Goal: Task Accomplishment & Management: Complete application form

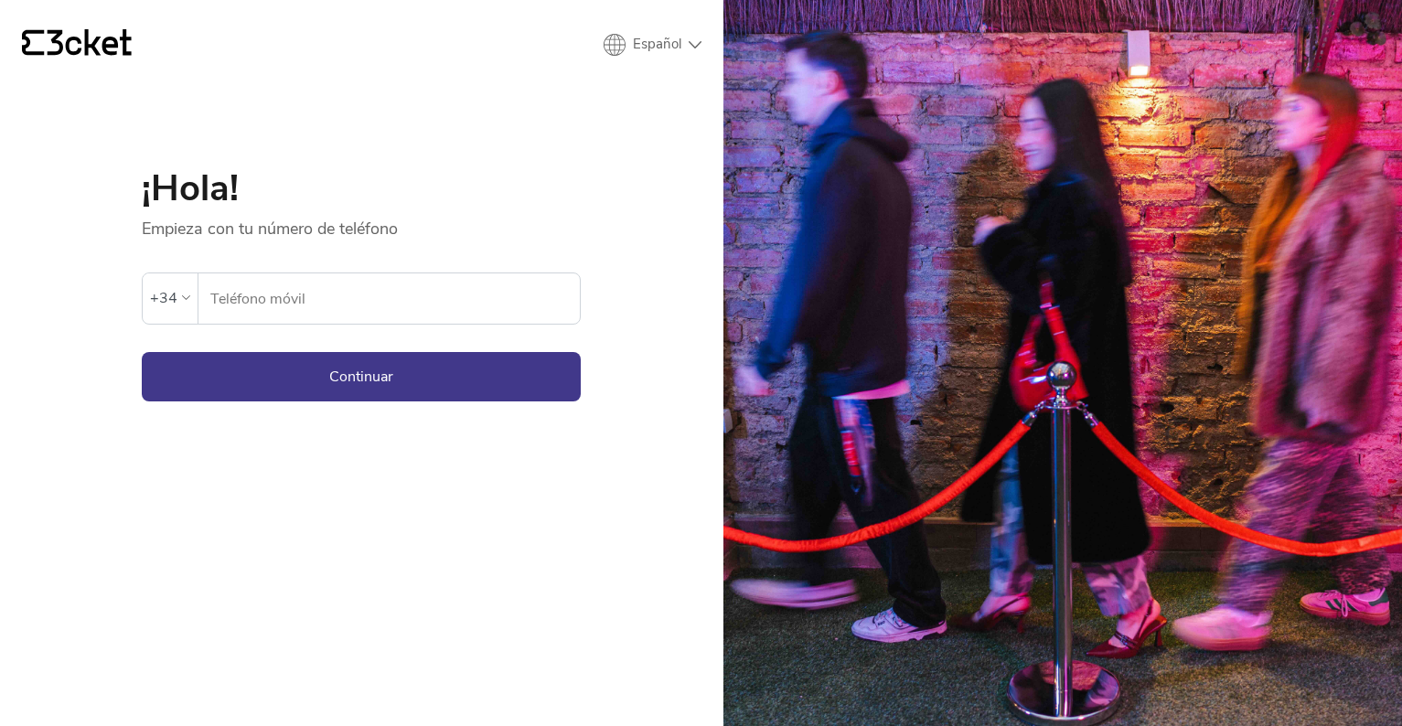
click at [326, 298] on input "Teléfono móvil" at bounding box center [394, 298] width 370 height 50
click at [185, 293] on div "+34" at bounding box center [170, 297] width 40 height 27
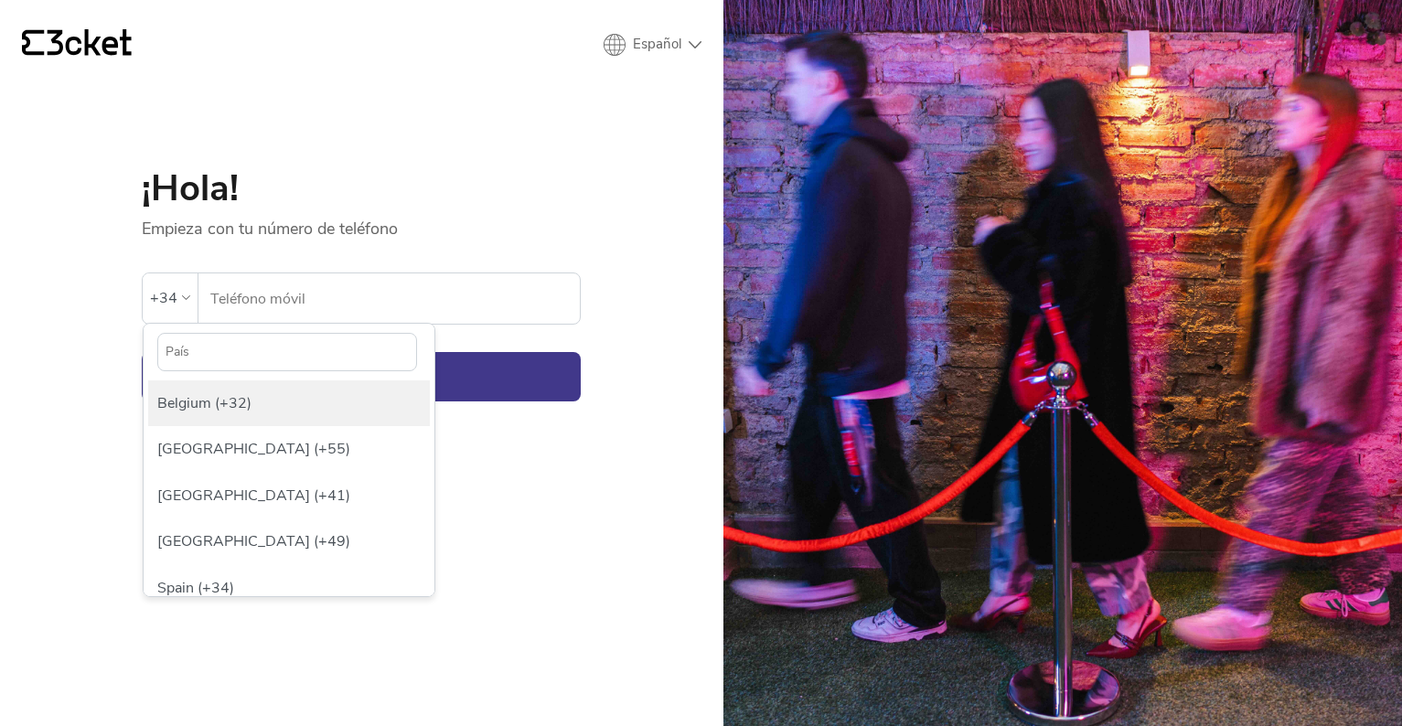
click at [217, 414] on div "Belgium (+32)" at bounding box center [289, 403] width 282 height 46
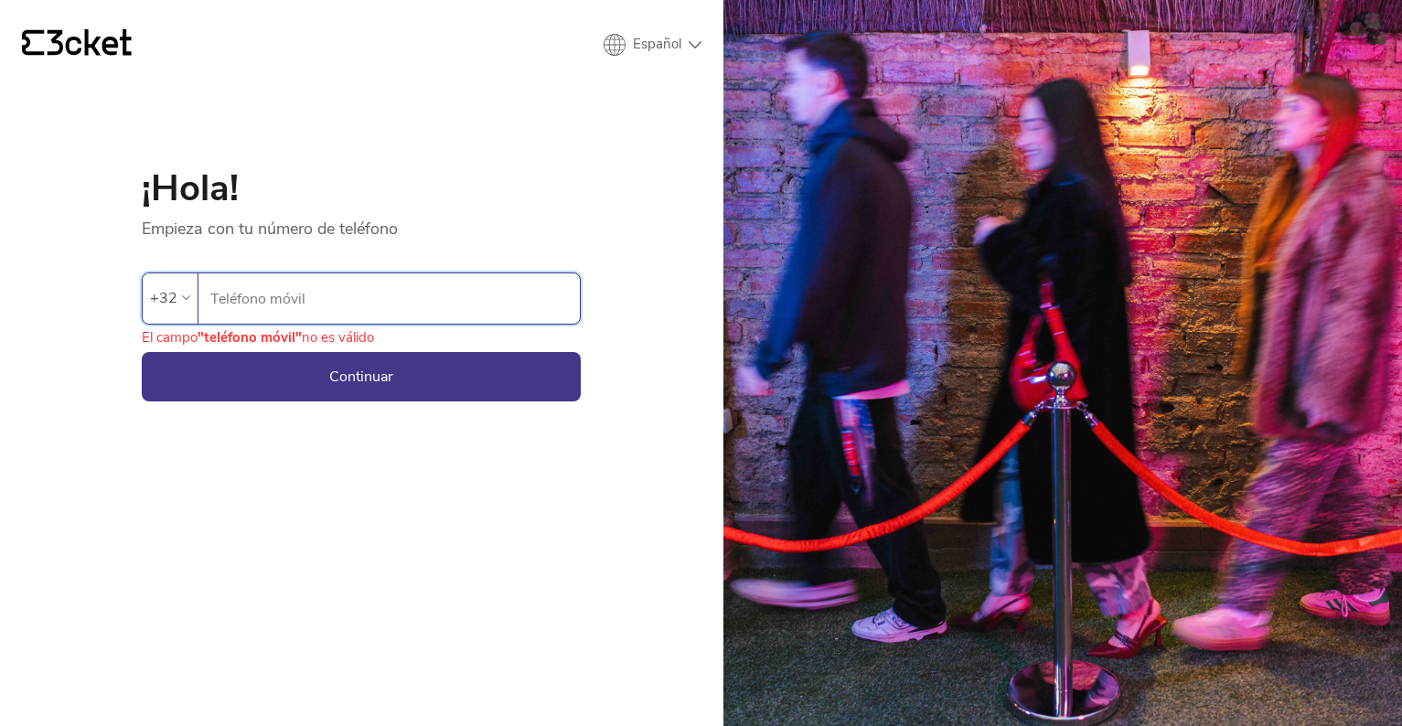
click at [193, 299] on div "+32" at bounding box center [170, 297] width 55 height 49
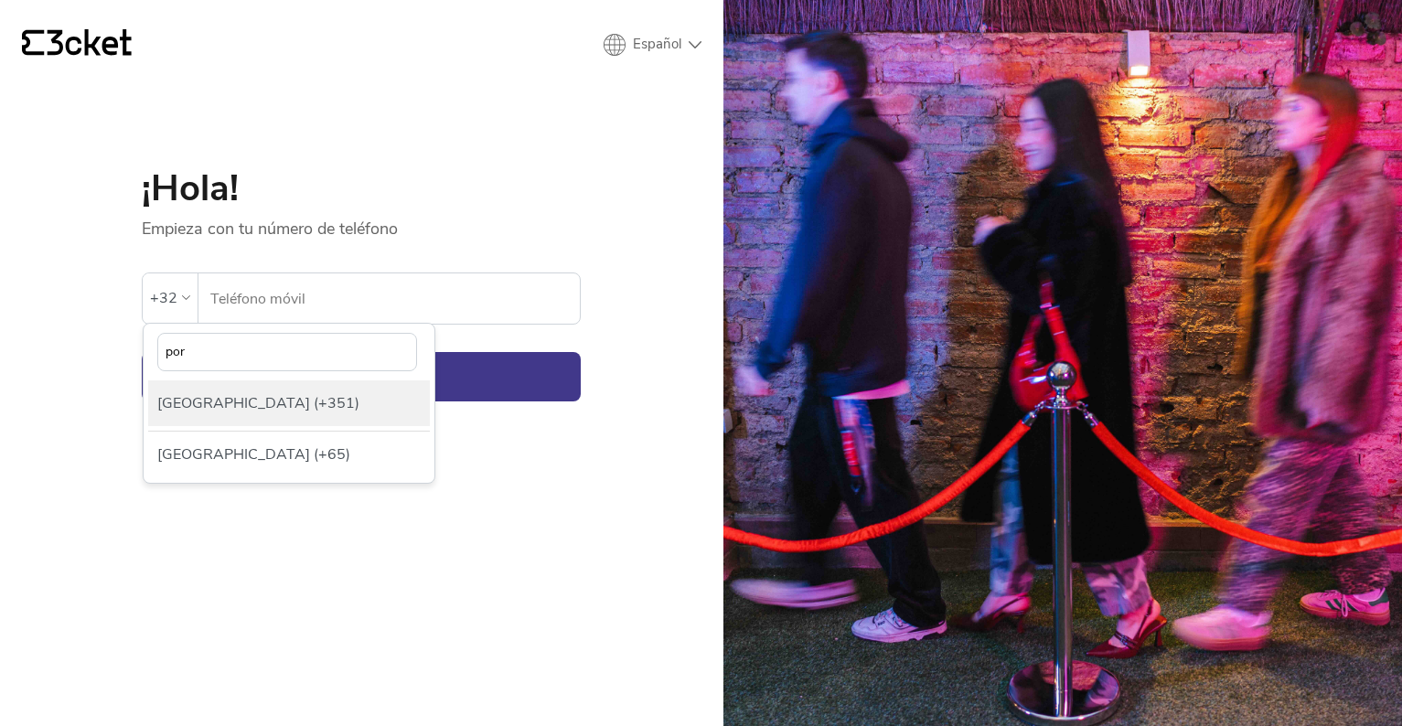
type input "por"
click at [233, 390] on div "[GEOGRAPHIC_DATA] (+351)" at bounding box center [289, 403] width 282 height 46
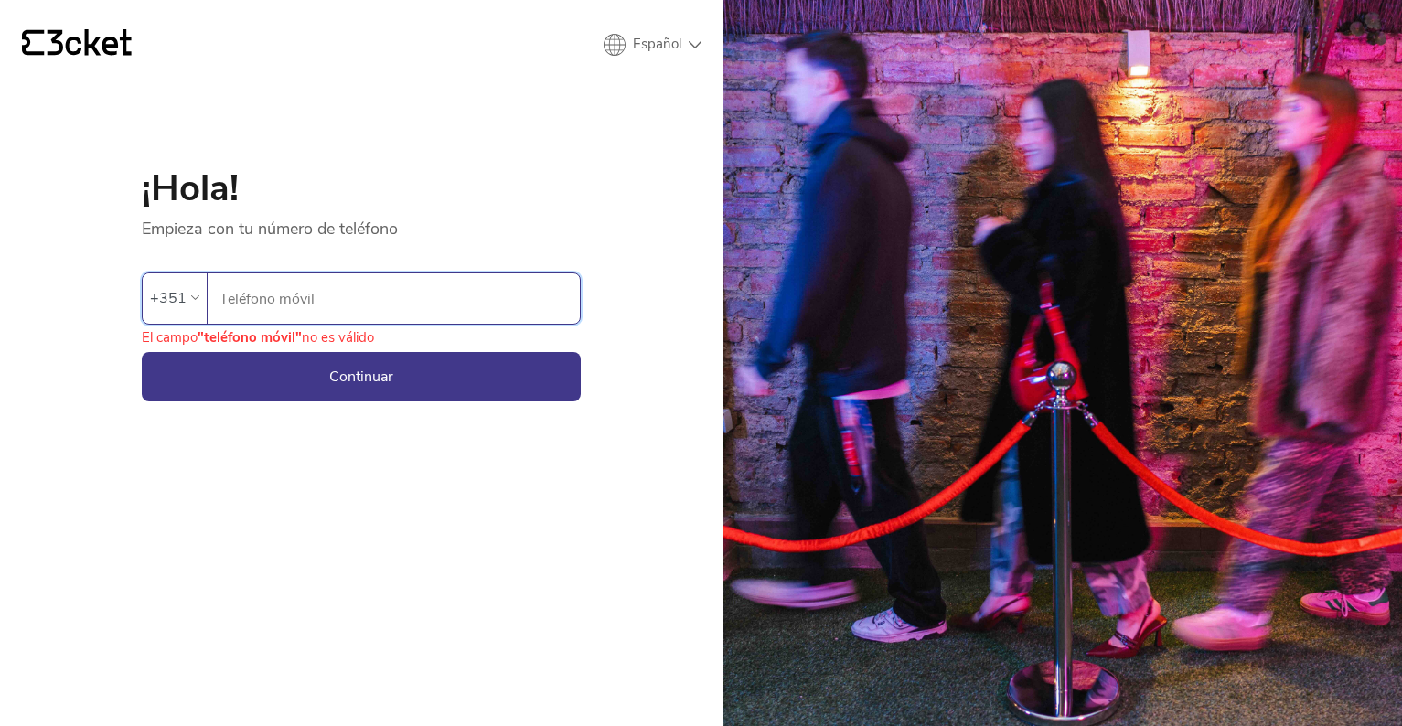
click at [319, 299] on input "Teléfono móvil" at bounding box center [399, 298] width 361 height 50
type input "1"
type input "966"
type input "966409659"
click at [272, 359] on button "Continuar" at bounding box center [361, 376] width 439 height 49
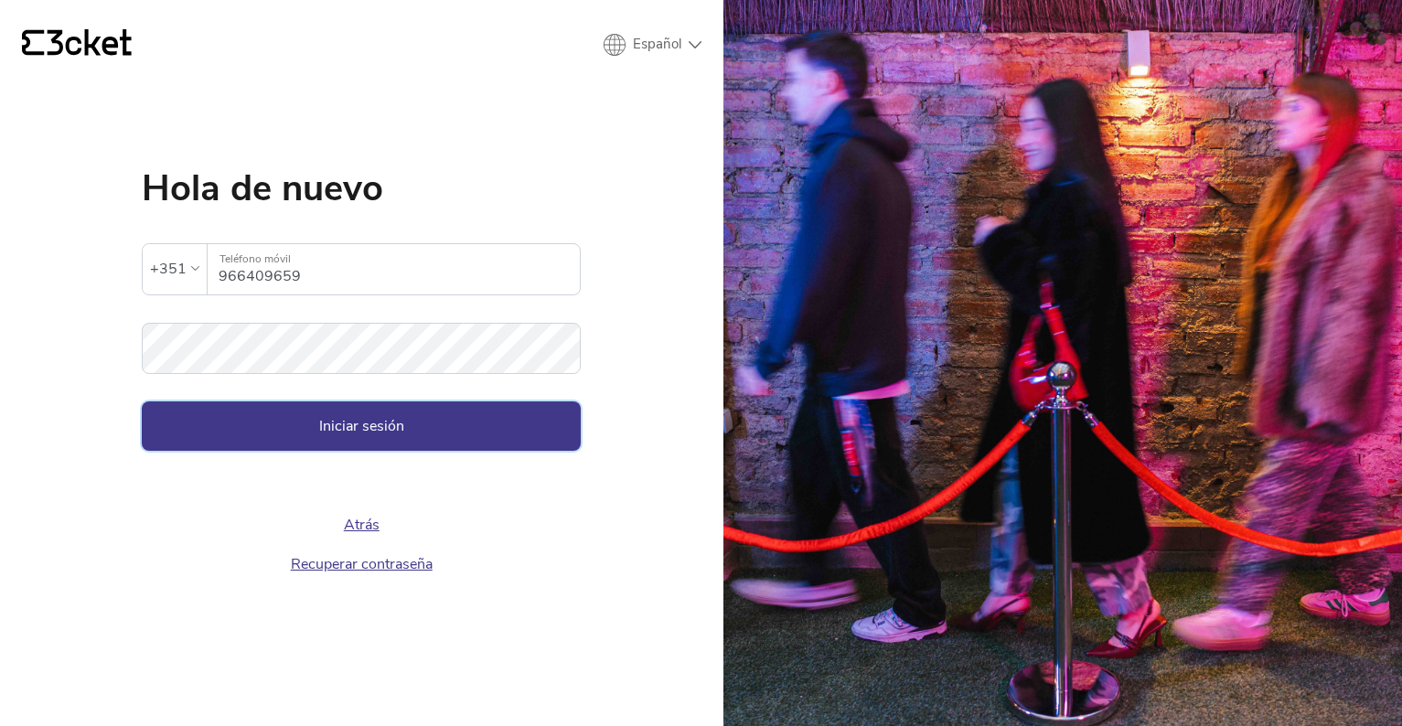
click at [325, 416] on button "Iniciar sesión" at bounding box center [361, 425] width 439 height 49
